Goal: Task Accomplishment & Management: Manage account settings

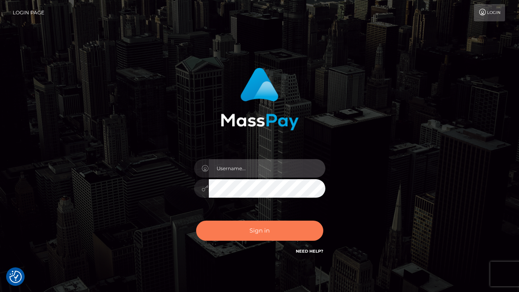
type input "[EMAIL_ADDRESS][DOMAIN_NAME]"
click at [258, 230] on button "Sign in" at bounding box center [259, 231] width 127 height 20
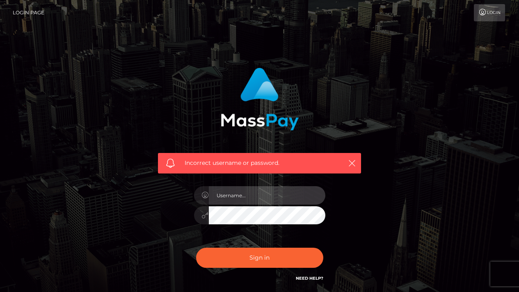
type input "[EMAIL_ADDRESS][DOMAIN_NAME]"
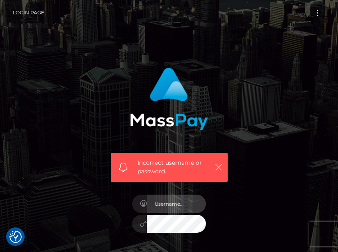
type input "[EMAIL_ADDRESS][DOMAIN_NAME]"
click at [220, 169] on icon "button" at bounding box center [219, 167] width 8 height 8
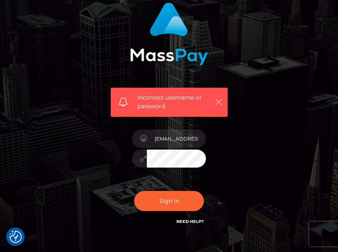
scroll to position [67, 0]
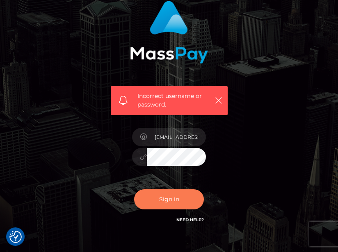
click at [185, 203] on button "Sign in" at bounding box center [169, 199] width 70 height 20
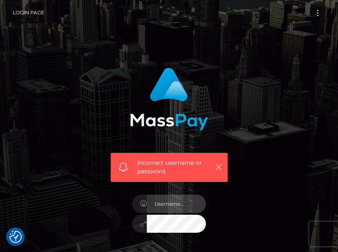
type input "[EMAIL_ADDRESS][DOMAIN_NAME]"
click at [218, 168] on icon "button" at bounding box center [219, 167] width 8 height 8
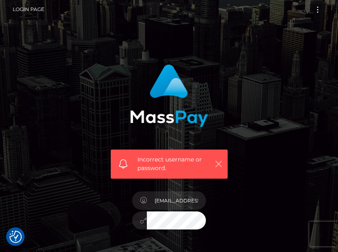
scroll to position [4, 0]
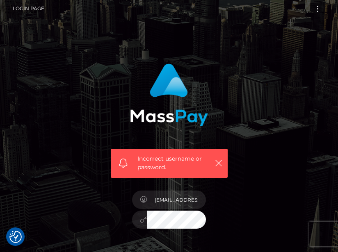
click at [268, 162] on div "Incorrect username or password. aboutmoodinna@gmail.com" at bounding box center [168, 179] width 295 height 244
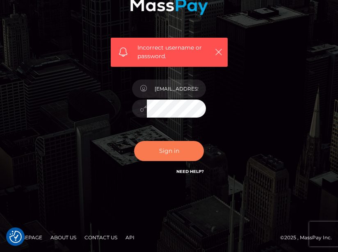
click at [180, 159] on button "Sign in" at bounding box center [169, 151] width 70 height 20
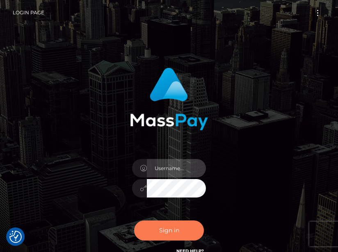
type input "[EMAIL_ADDRESS][DOMAIN_NAME]"
click at [179, 229] on button "Sign in" at bounding box center [169, 231] width 70 height 20
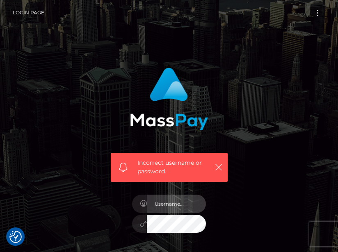
type input "[EMAIL_ADDRESS][DOMAIN_NAME]"
click at [185, 208] on input "[EMAIL_ADDRESS][DOMAIN_NAME]" at bounding box center [176, 204] width 59 height 18
drag, startPoint x: 153, startPoint y: 204, endPoint x: 243, endPoint y: 205, distance: 89.8
click at [243, 205] on div "Incorrect username or password. aboutmoodinna@gmail.com" at bounding box center [168, 184] width 295 height 244
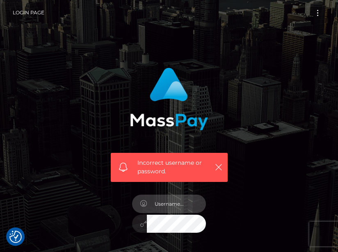
scroll to position [0, 0]
click at [171, 204] on input "text" at bounding box center [176, 204] width 59 height 18
paste input "[EMAIL_ADDRESS][DOMAIN_NAME]"
type input "[EMAIL_ADDRESS][DOMAIN_NAME]"
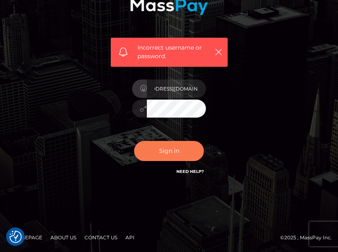
click at [173, 148] on button "Sign in" at bounding box center [169, 151] width 70 height 20
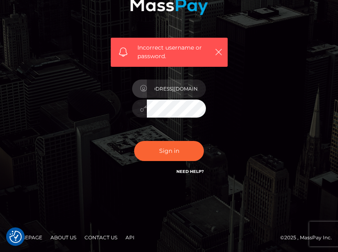
scroll to position [0, 0]
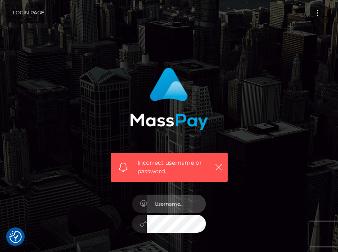
type input "[EMAIL_ADDRESS][DOMAIN_NAME]"
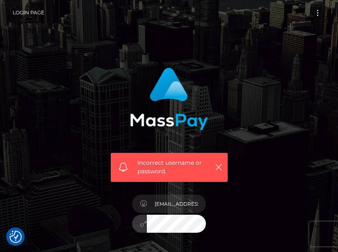
checkbox input "true"
